Goal: Task Accomplishment & Management: Manage account settings

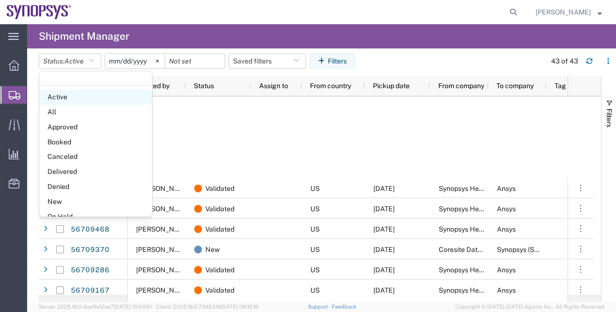
scroll to position [291, 0]
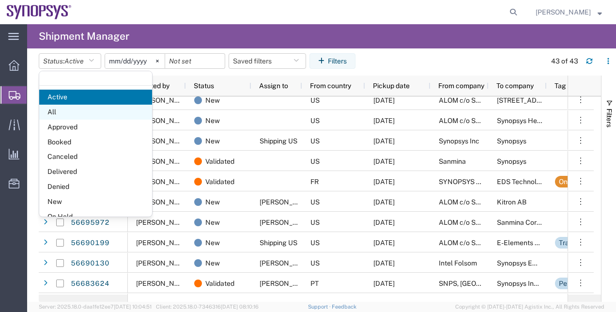
click at [89, 110] on span "All" at bounding box center [95, 112] width 113 height 15
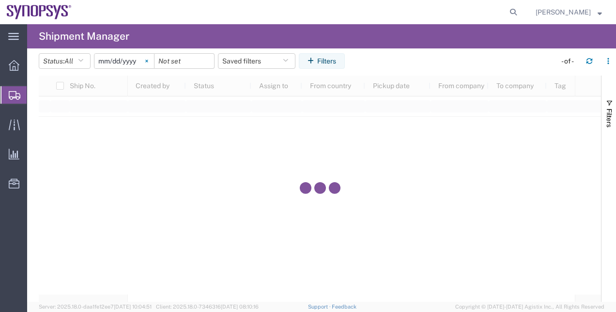
click at [148, 63] on svg-icon at bounding box center [146, 61] width 15 height 15
click at [336, 64] on button "Filters" at bounding box center [322, 60] width 46 height 15
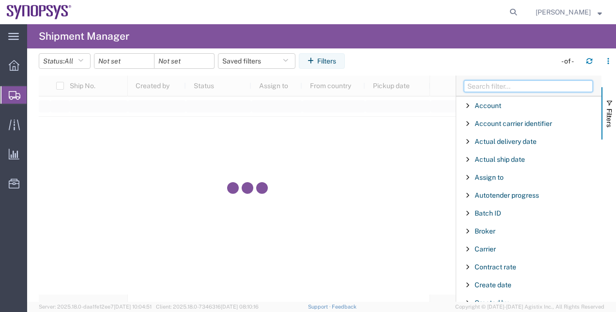
click at [483, 90] on input "Filter Columns Input" at bounding box center [528, 86] width 129 height 12
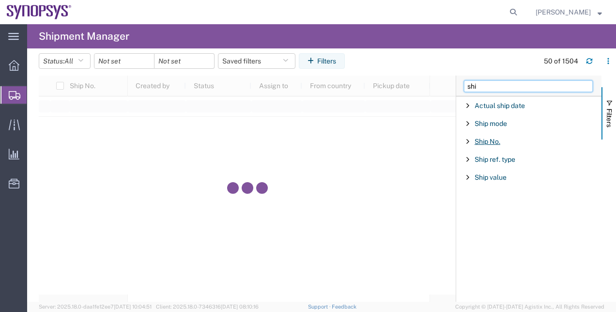
type input "shi"
click at [493, 141] on span "Ship No." at bounding box center [487, 141] width 26 height 8
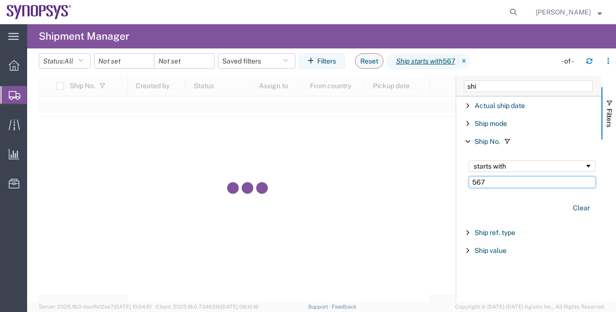
click at [493, 183] on input "567" at bounding box center [531, 182] width 127 height 12
type input "5670"
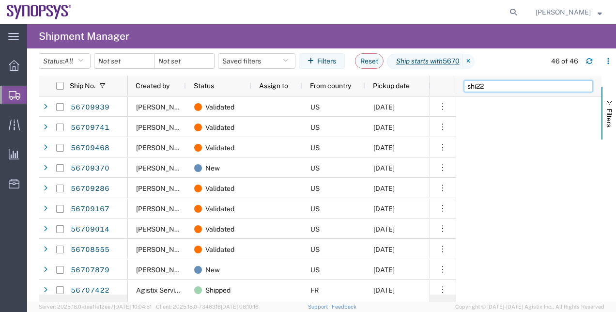
click at [506, 86] on input "shi22" at bounding box center [528, 86] width 129 height 12
type input "shi"
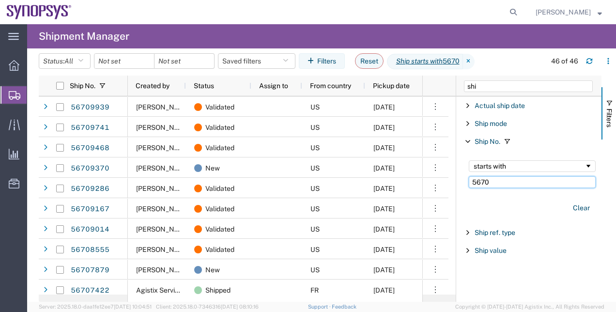
click at [492, 185] on input "5670" at bounding box center [531, 182] width 127 height 12
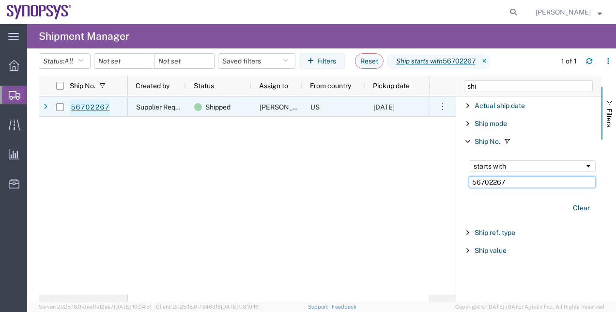
type input "56702267"
click at [92, 107] on link "56702267" at bounding box center [90, 107] width 40 height 15
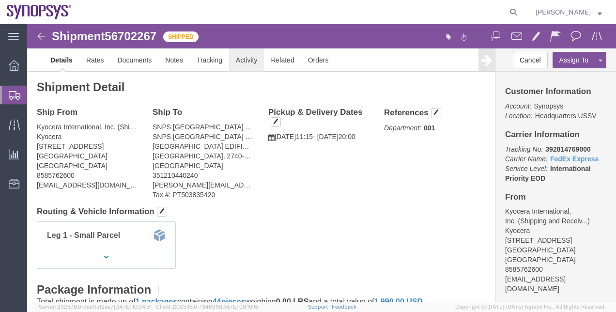
click link "Activity"
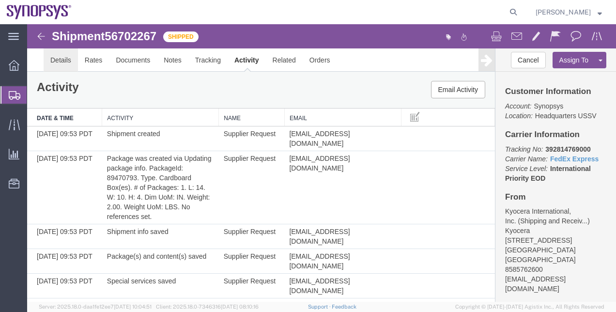
click at [64, 61] on link "Details" at bounding box center [61, 59] width 34 height 23
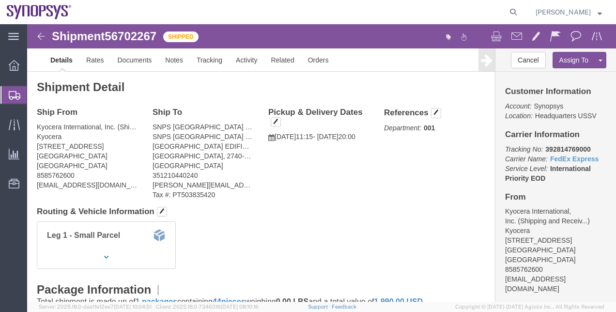
drag, startPoint x: 10, startPoint y: 160, endPoint x: 108, endPoint y: 162, distance: 98.8
click address "Kyocera International, Inc. (Shipping and Receiving) Kyocera [STREET_ADDRESS] 8…"
drag, startPoint x: 9, startPoint y: 160, endPoint x: 70, endPoint y: 161, distance: 61.0
click div "Ship From Kyocera International, Inc. (Shipping and Receiving) Kyocera [STREET_…"
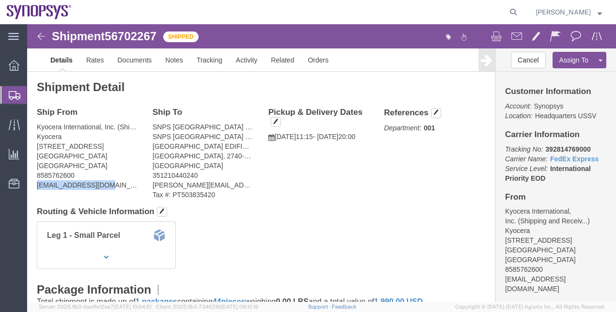
copy address "scshippingreceiving"
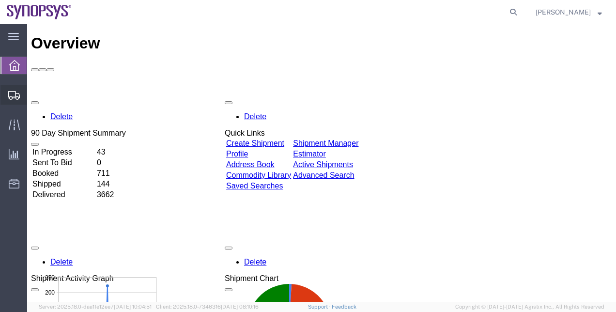
click at [0, 0] on span "Shipment Manager" at bounding box center [0, 0] width 0 height 0
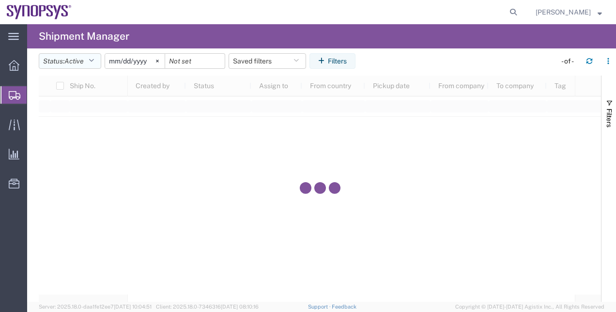
click at [91, 60] on icon "button" at bounding box center [91, 61] width 5 height 7
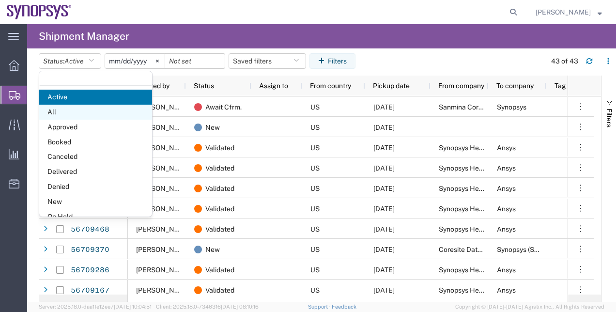
click at [99, 110] on span "All" at bounding box center [95, 112] width 113 height 15
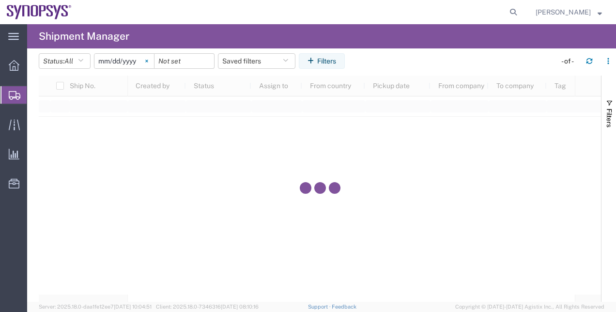
click at [148, 65] on svg-icon at bounding box center [146, 61] width 15 height 15
click at [313, 60] on icon "button" at bounding box center [312, 61] width 10 height 7
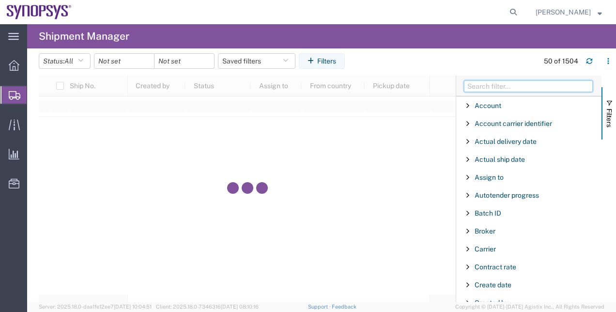
click at [481, 89] on input "Filter Columns Input" at bounding box center [528, 86] width 129 height 12
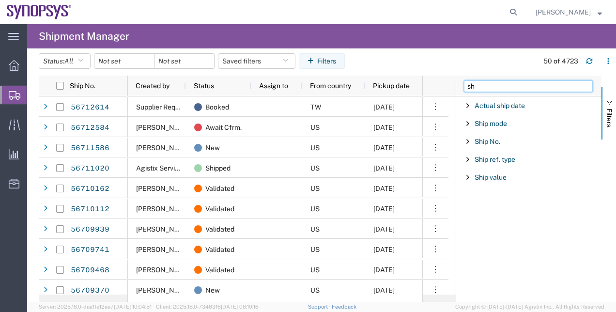
type input "sh"
click at [483, 145] on div "Ship No." at bounding box center [528, 141] width 145 height 17
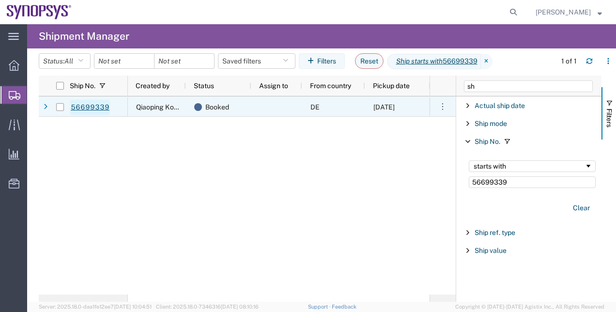
type input "56699339"
click at [93, 106] on link "56699339" at bounding box center [90, 107] width 40 height 15
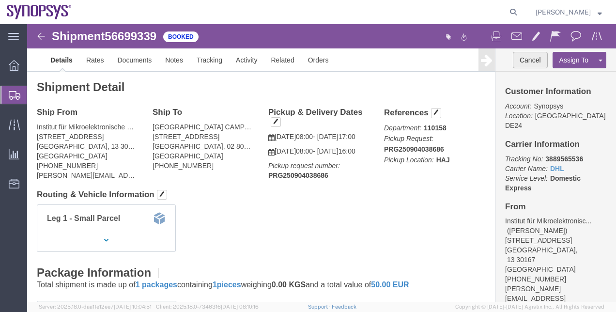
click button "Cancel"
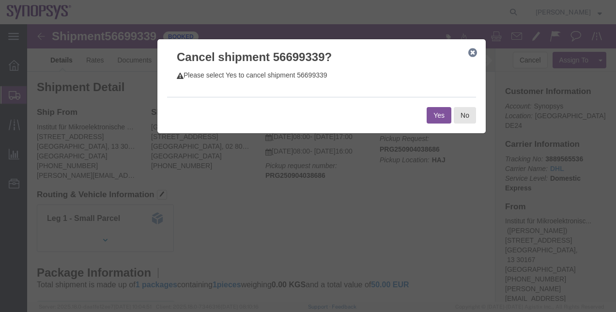
click icon "button"
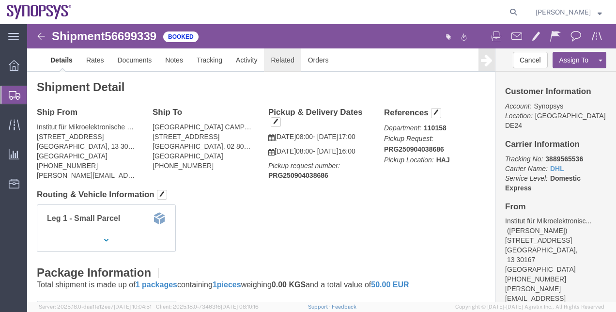
click link "Related"
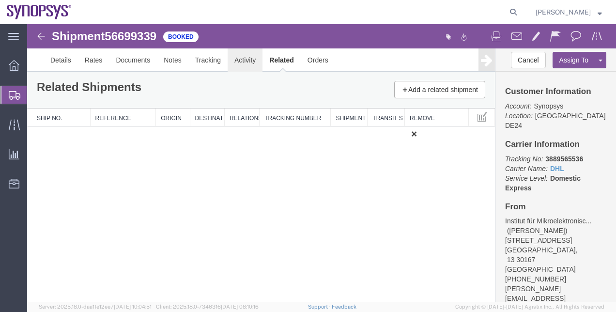
click at [253, 62] on link "Activity" at bounding box center [244, 59] width 35 height 23
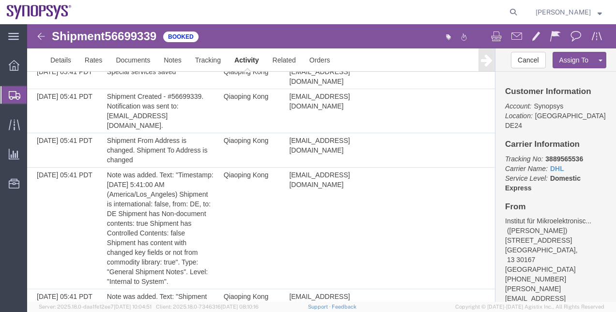
scroll to position [31, 0]
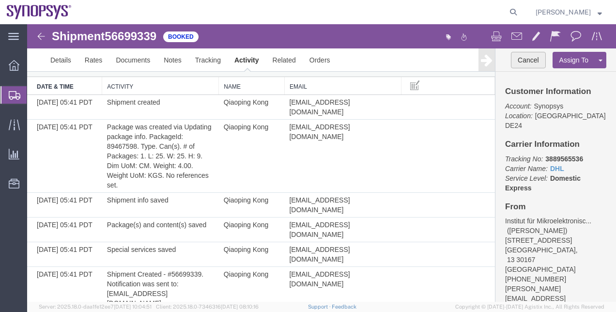
click at [519, 65] on button "Cancel" at bounding box center [528, 60] width 35 height 16
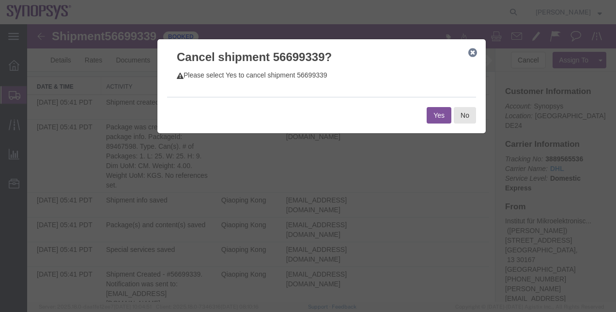
click at [427, 114] on button "Yes" at bounding box center [438, 115] width 25 height 16
